Goal: Task Accomplishment & Management: Manage account settings

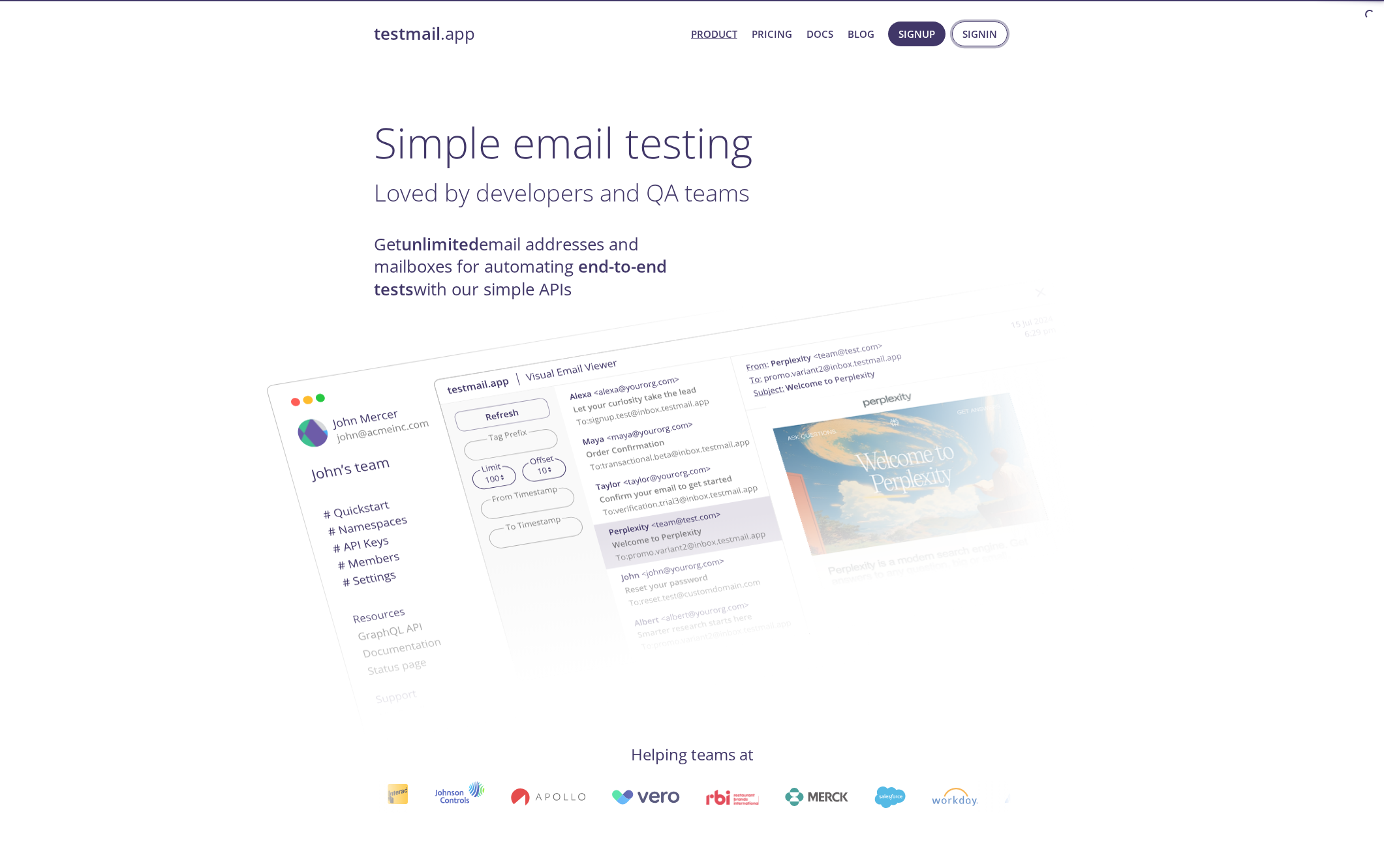
click at [984, 31] on span "Signin" at bounding box center [980, 34] width 35 height 17
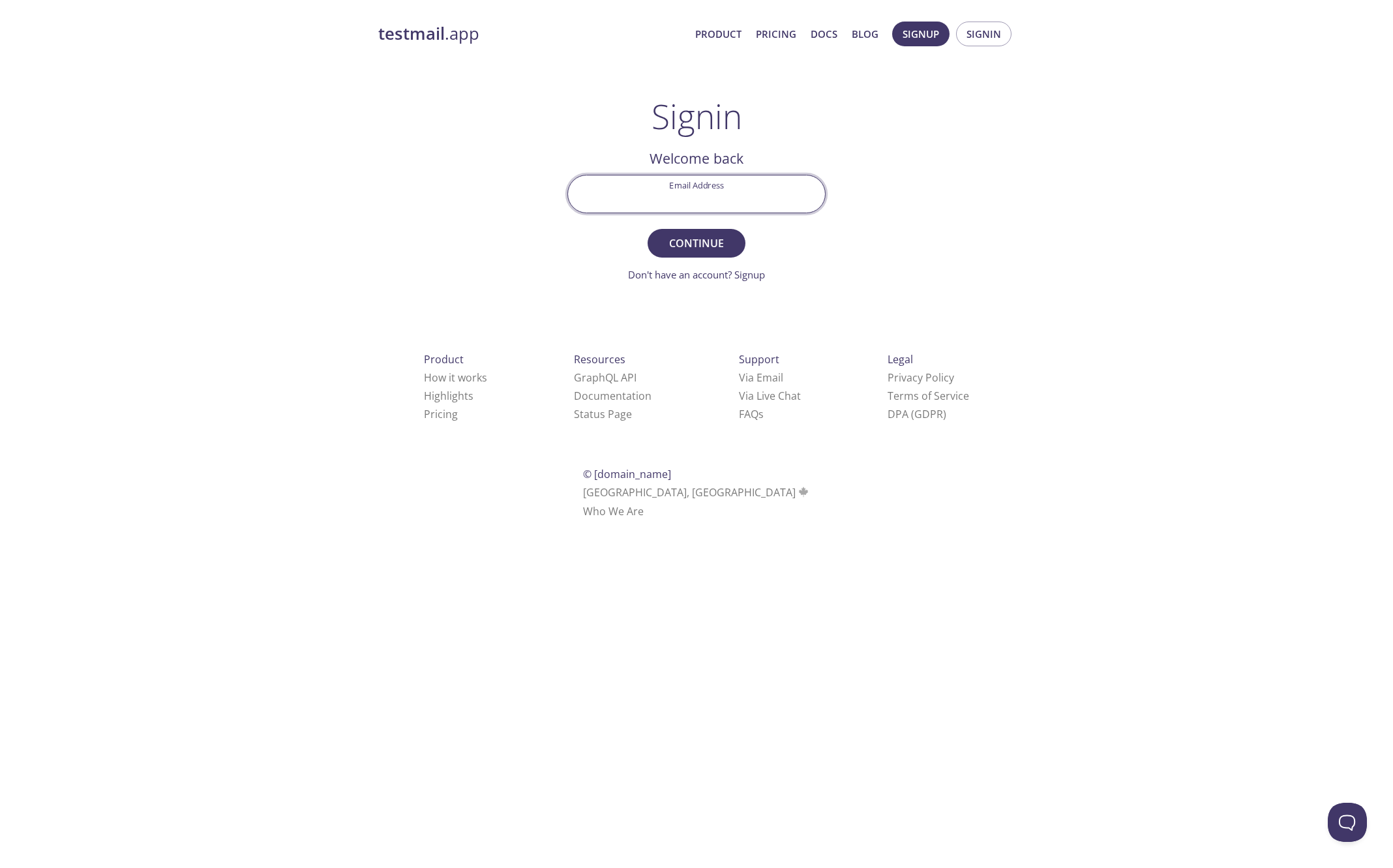
click at [698, 204] on input "Email Address" at bounding box center [696, 194] width 257 height 37
type input "[PERSON_NAME][EMAIL_ADDRESS][PERSON_NAME][DOMAIN_NAME]"
click at [707, 240] on span "Continue" at bounding box center [696, 244] width 69 height 19
click at [704, 195] on input "Signin Security Code" at bounding box center [696, 194] width 257 height 37
click at [715, 212] on div at bounding box center [696, 194] width 258 height 38
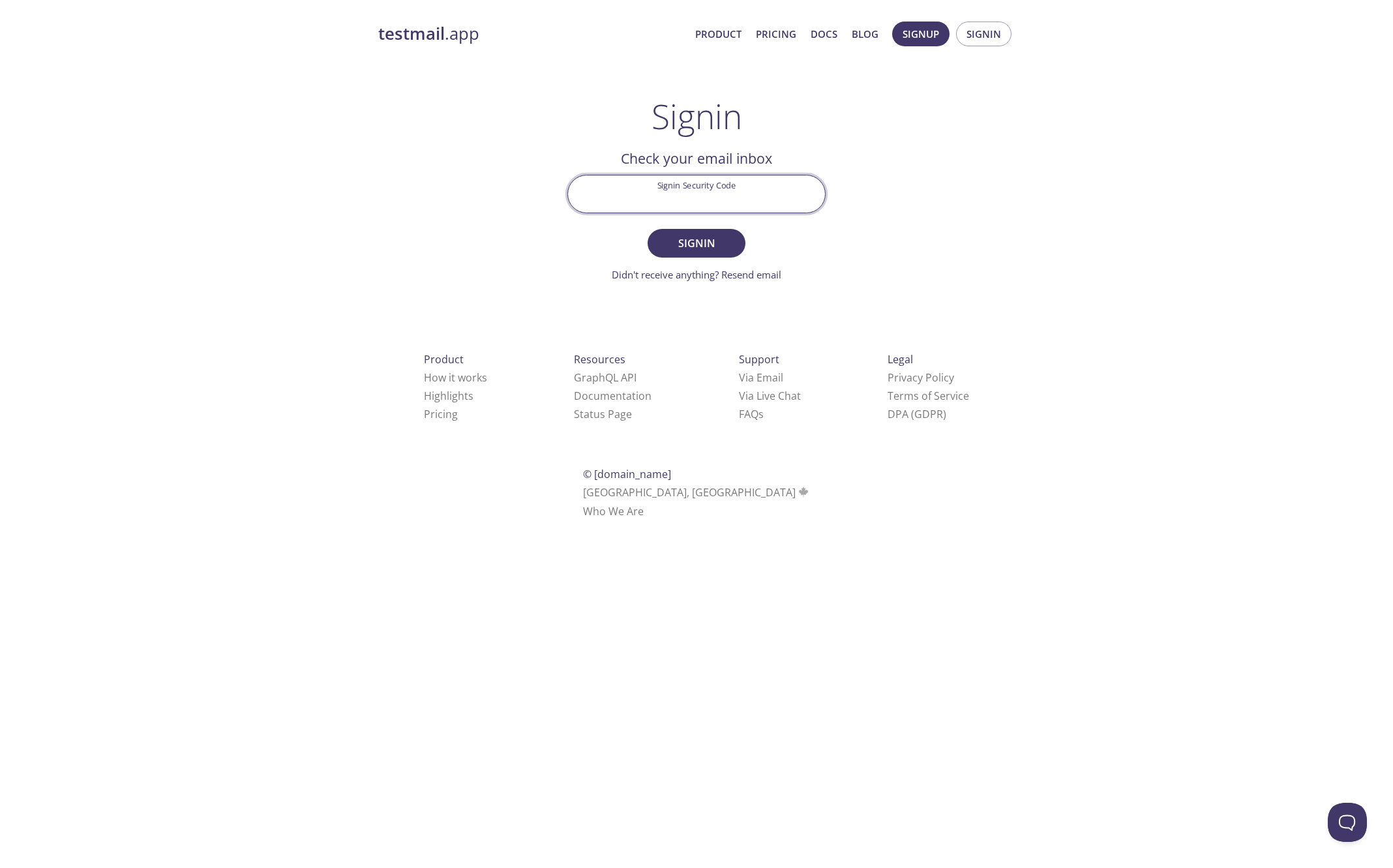
paste input "UZXGLEU"
type input "UZXGLEU"
click at [710, 234] on span "Signin" at bounding box center [696, 244] width 69 height 19
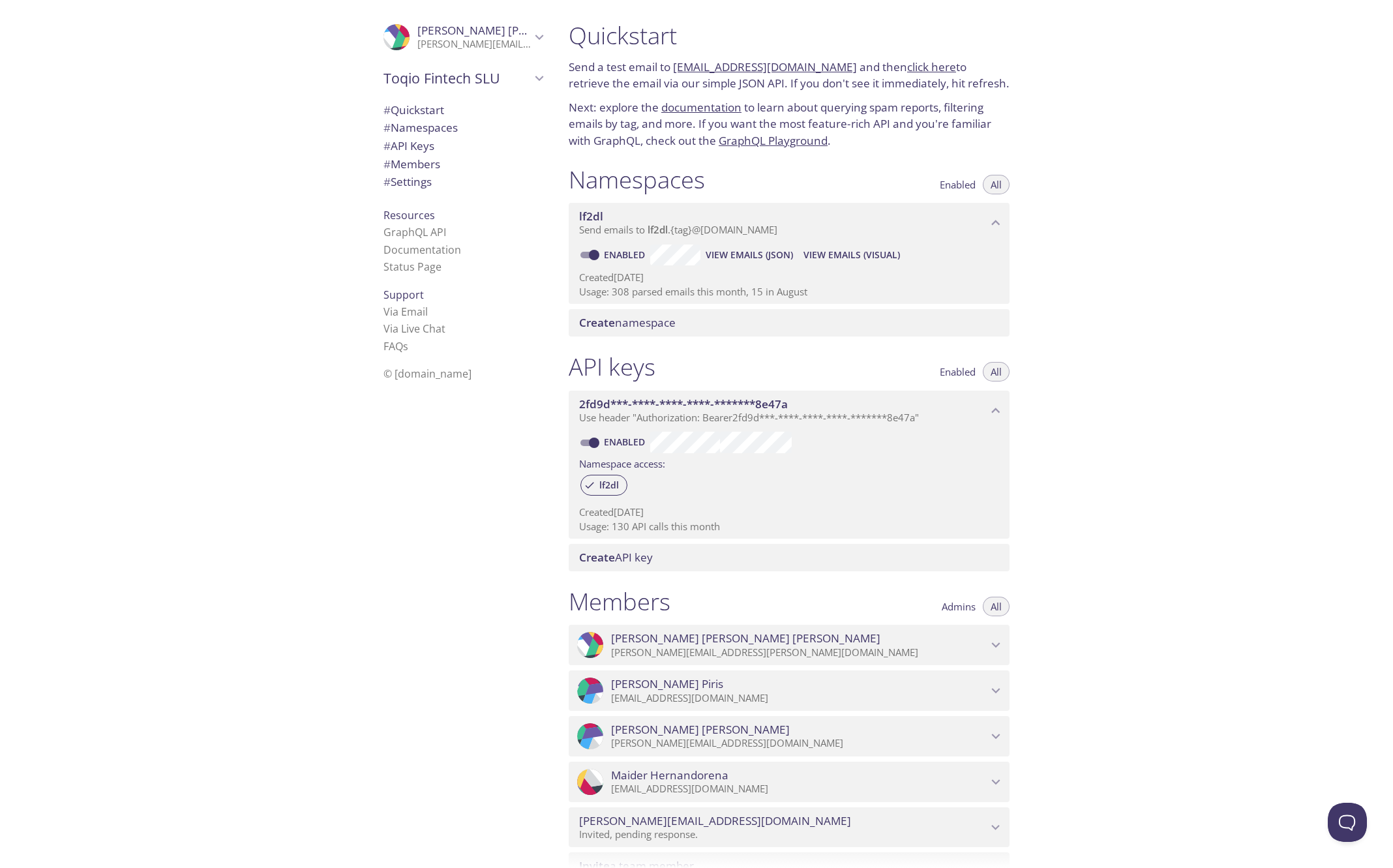
click at [817, 414] on span "Use header "Authorization: Bearer 2fd9d***-****-****-****-*******8e47a "" at bounding box center [749, 417] width 340 height 13
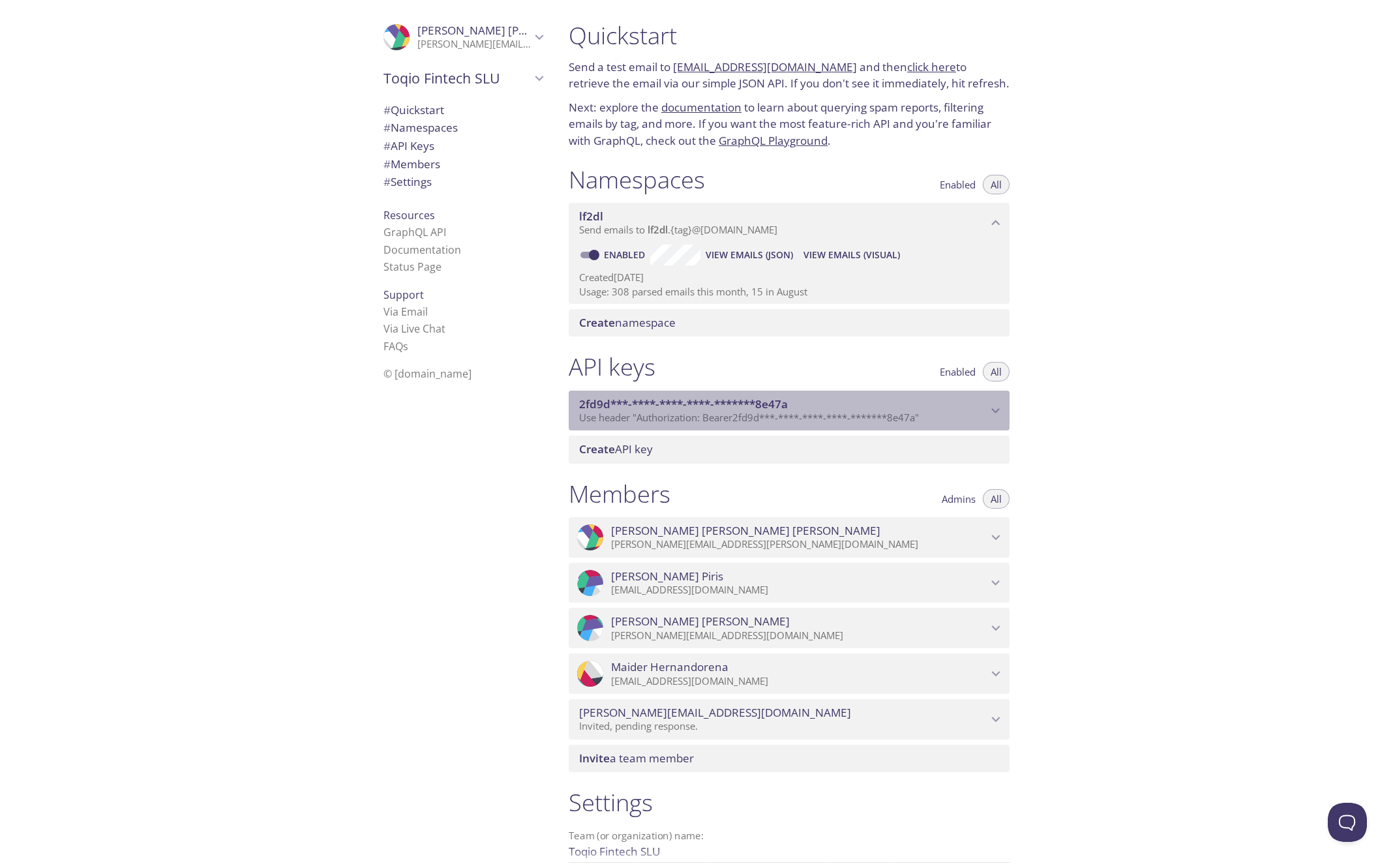
click at [817, 414] on span "Use header "Authorization: Bearer 2fd9d***-****-****-****-*******8e47a "" at bounding box center [749, 417] width 340 height 13
